Goal: Information Seeking & Learning: Learn about a topic

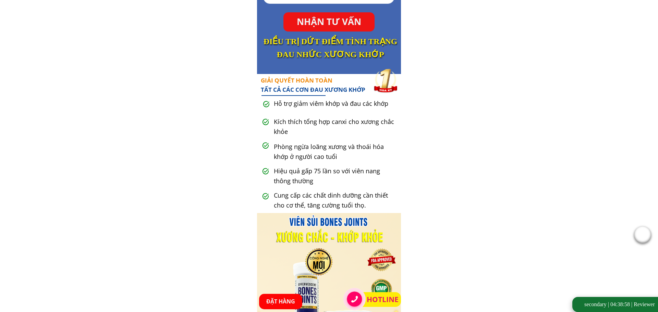
scroll to position [280, 0]
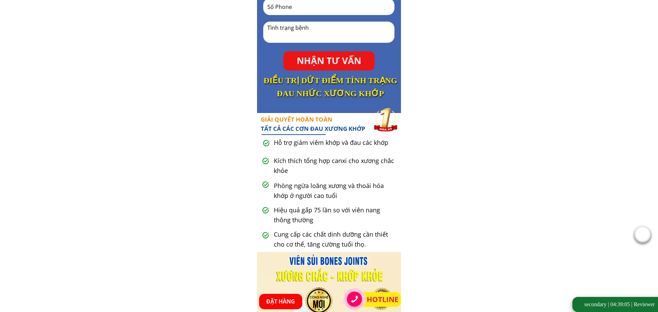
scroll to position [241, 0]
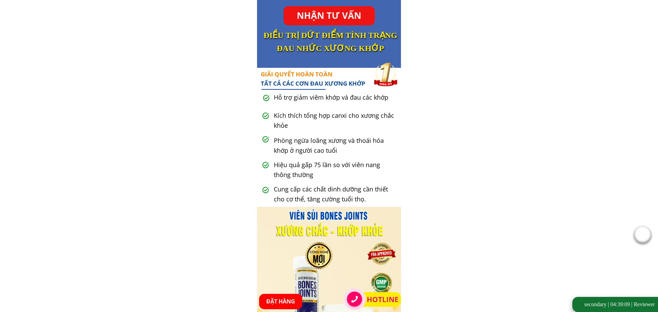
scroll to position [287, 0]
